Goal: Information Seeking & Learning: Learn about a topic

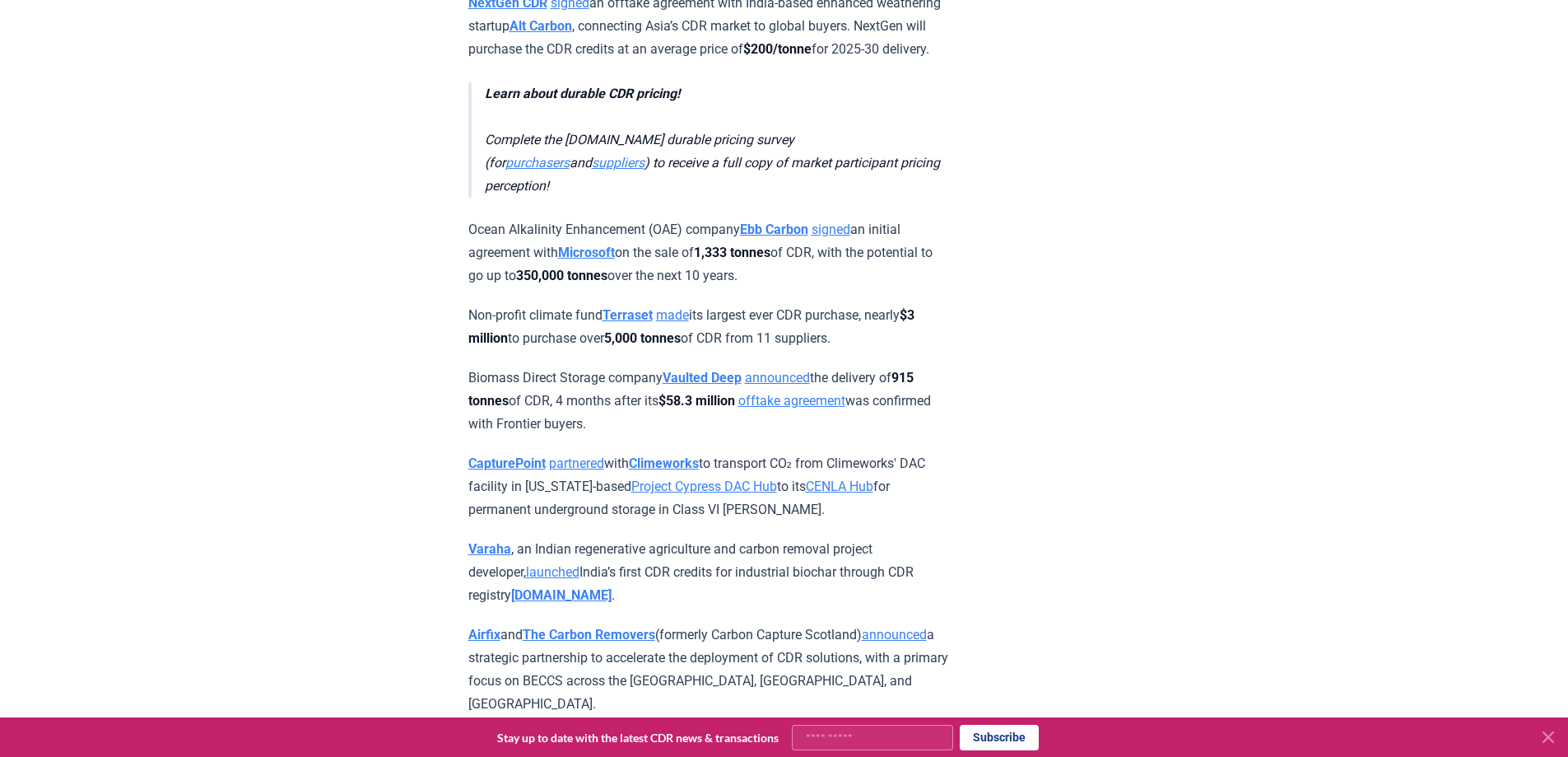
scroll to position [1318, 0]
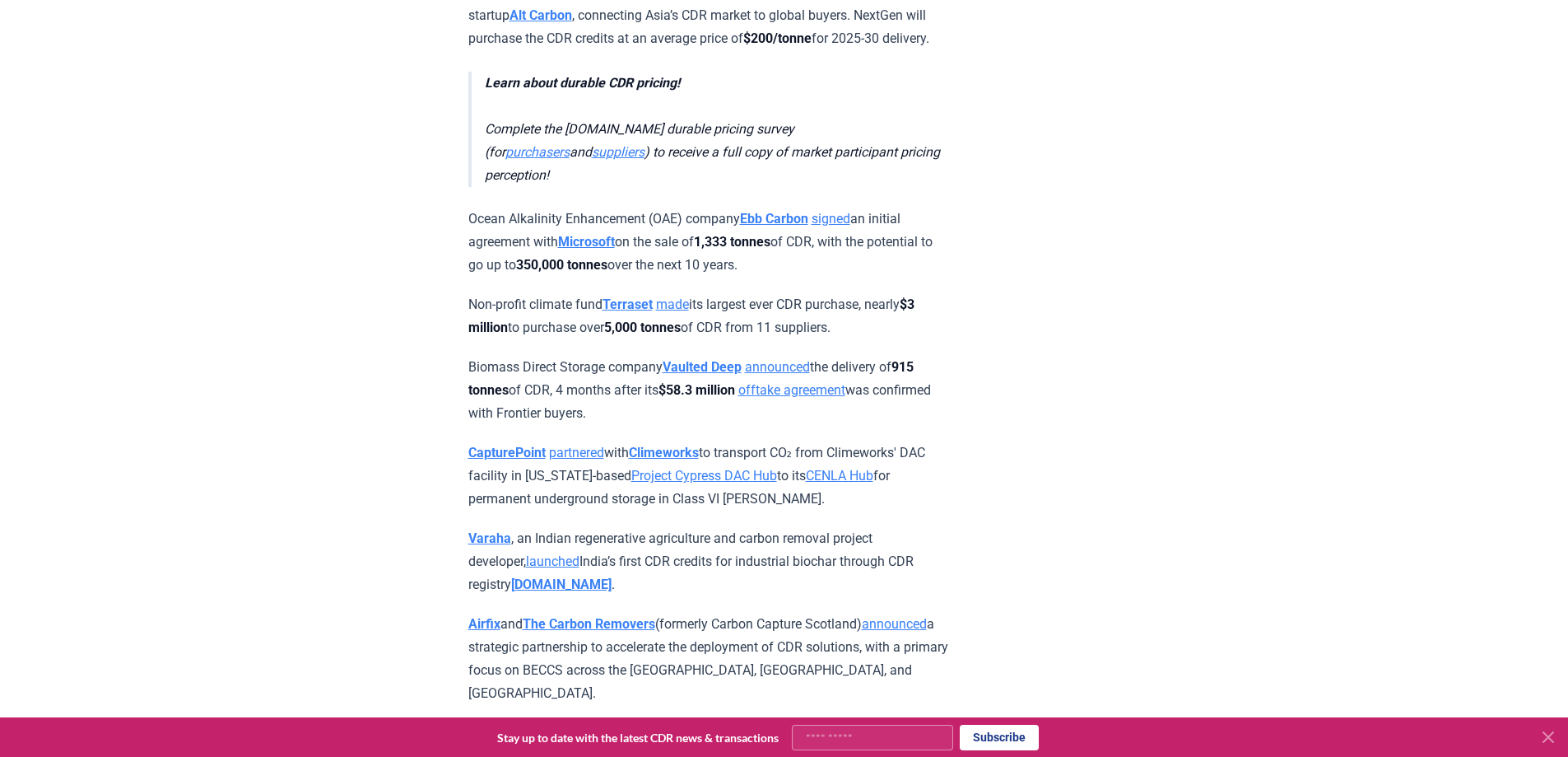
click at [484, 533] on strong "Varaha" at bounding box center [490, 538] width 43 height 16
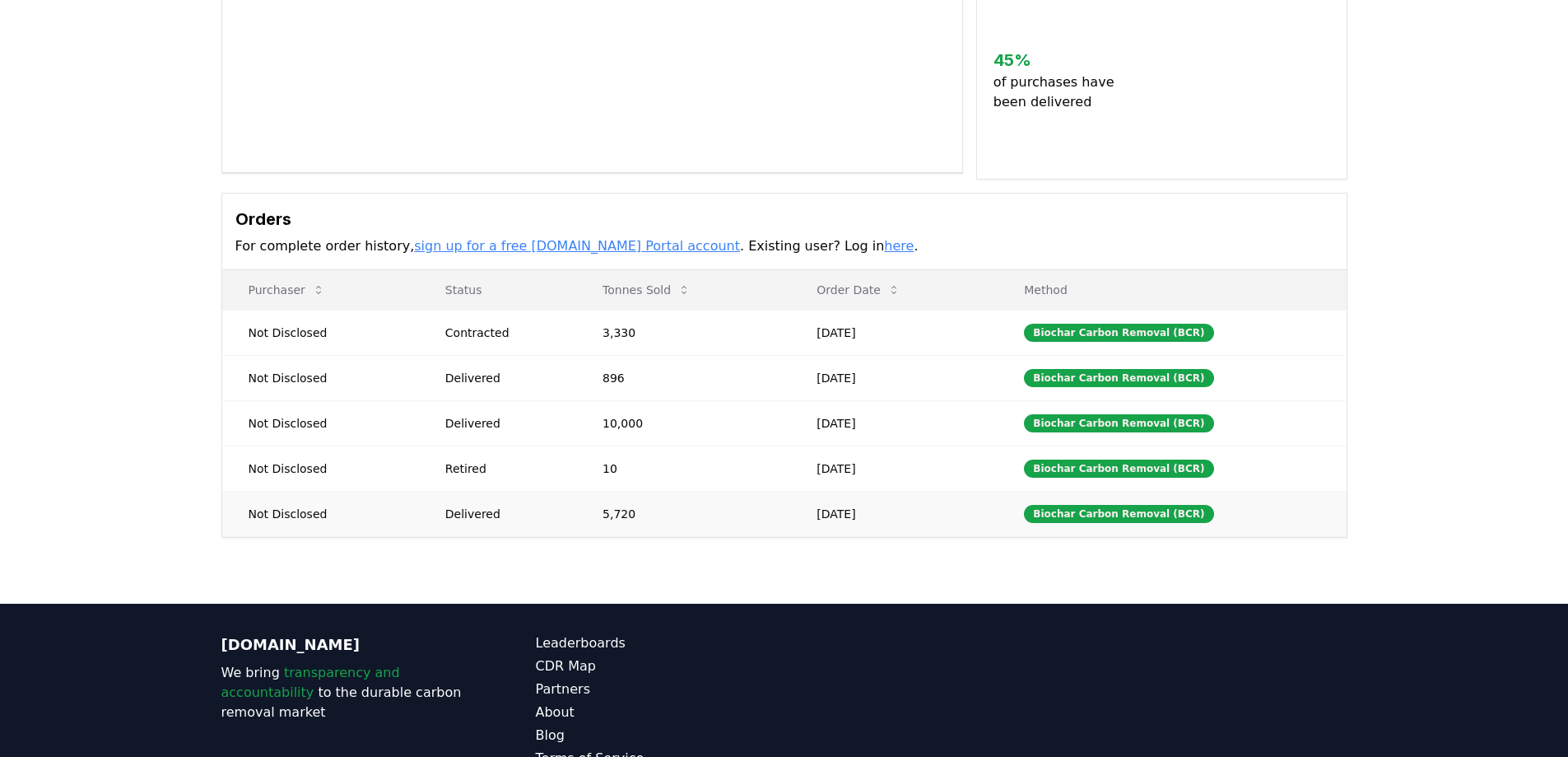
scroll to position [329, 0]
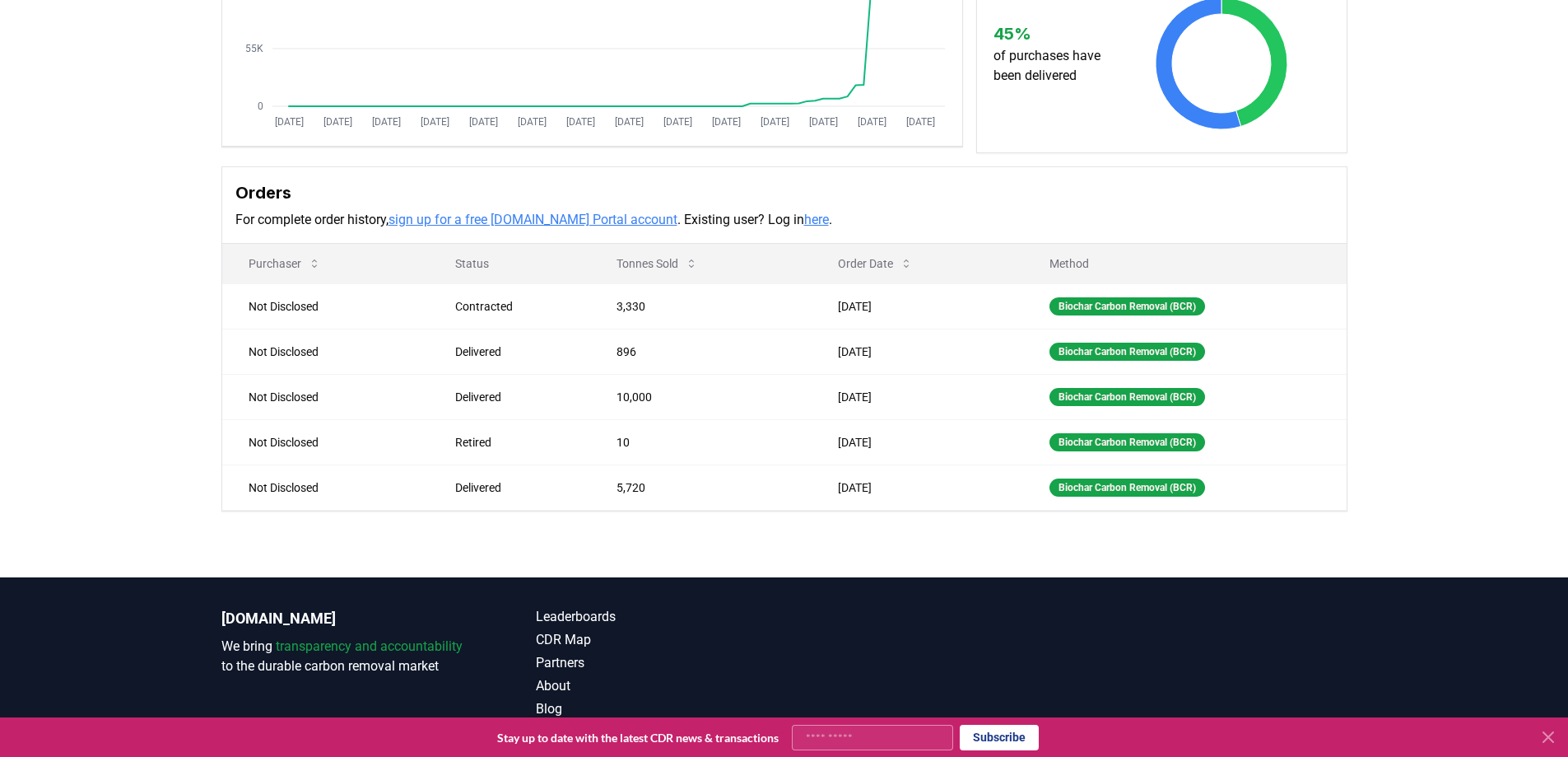
click at [586, 219] on link "sign up for a free CDR.fyi Portal account" at bounding box center [533, 219] width 289 height 16
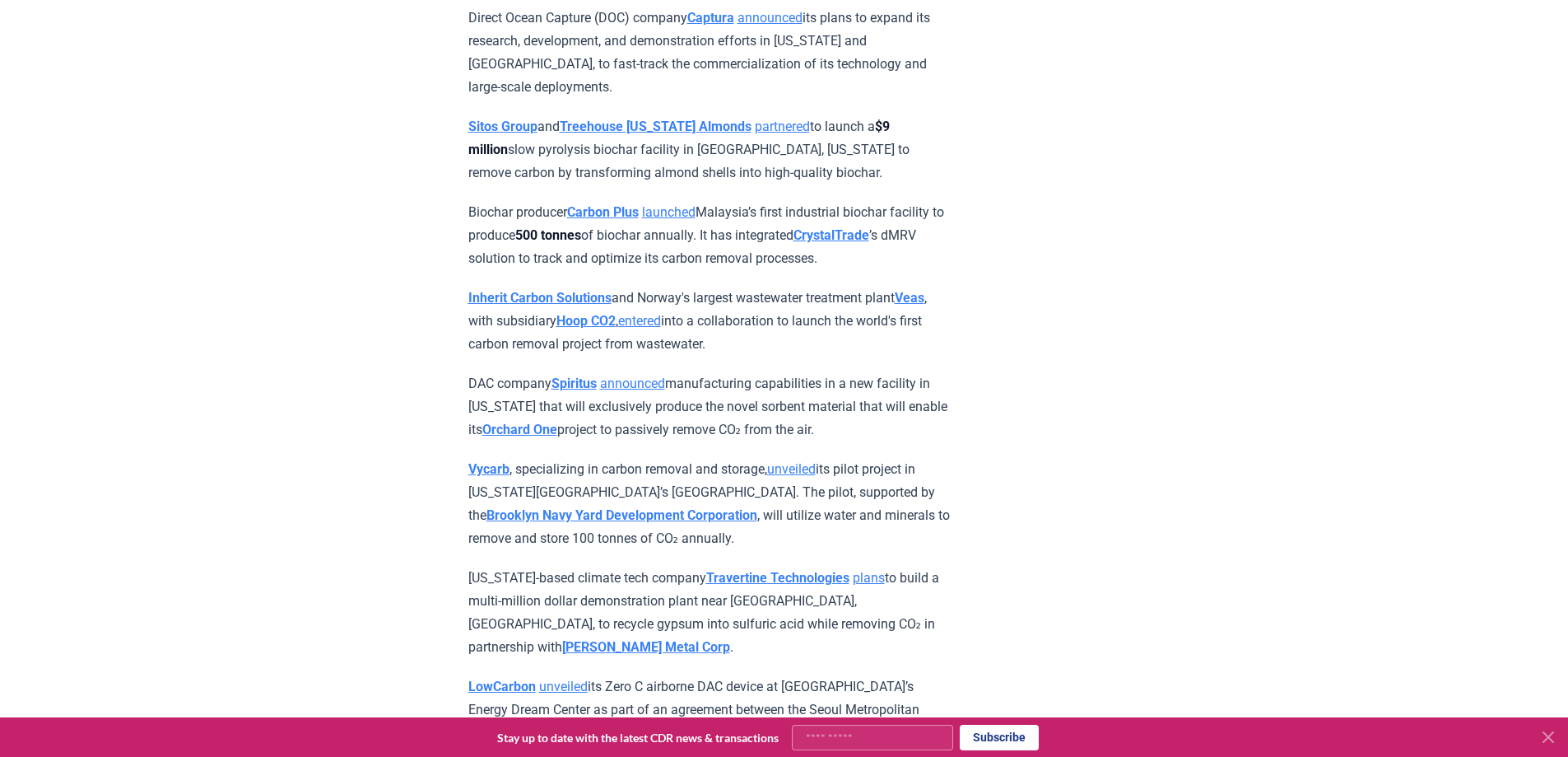
scroll to position [3871, 0]
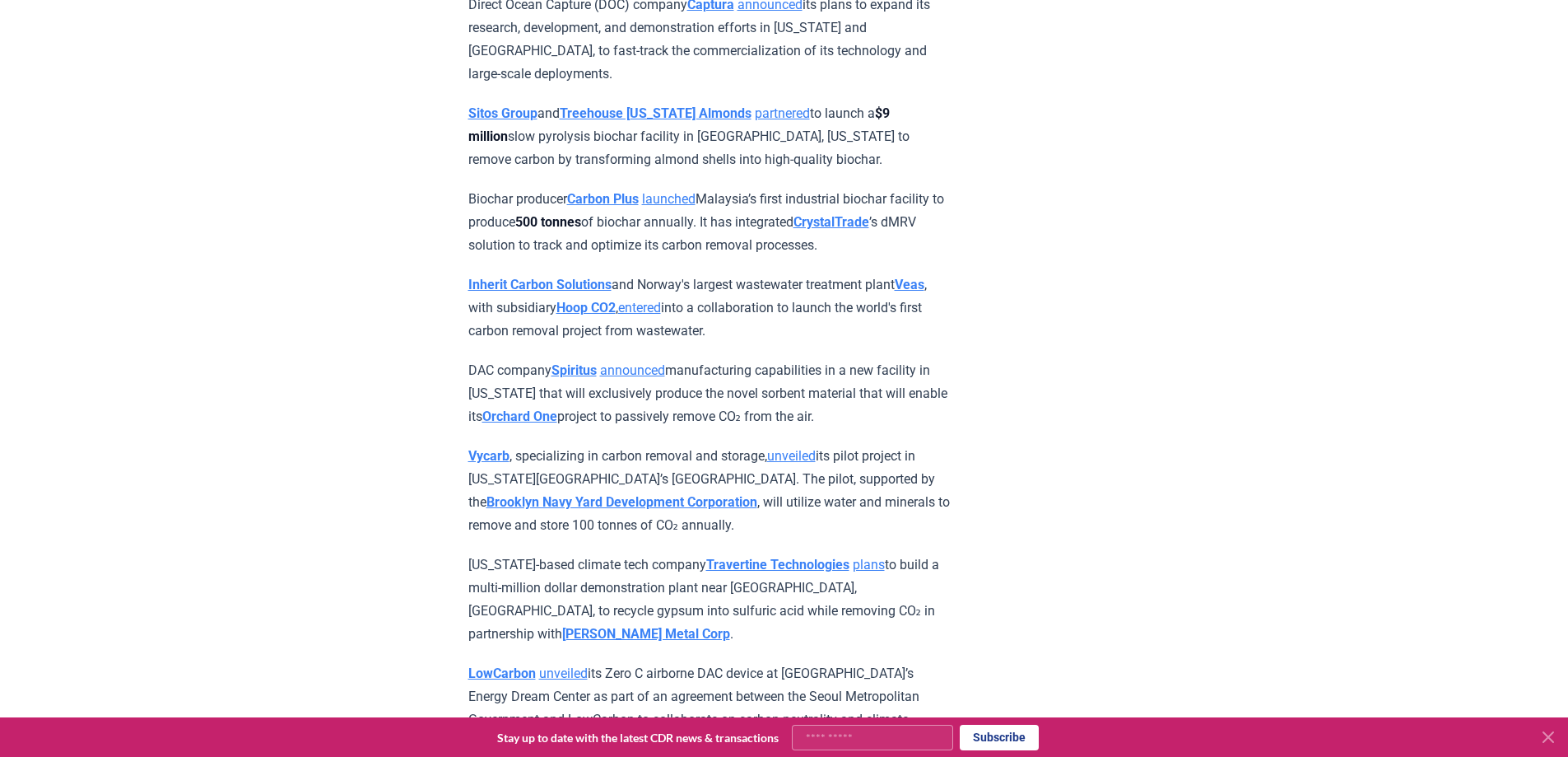
click at [486, 464] on strong "Vycarb" at bounding box center [489, 455] width 42 height 16
